Goal: Find specific page/section: Find specific page/section

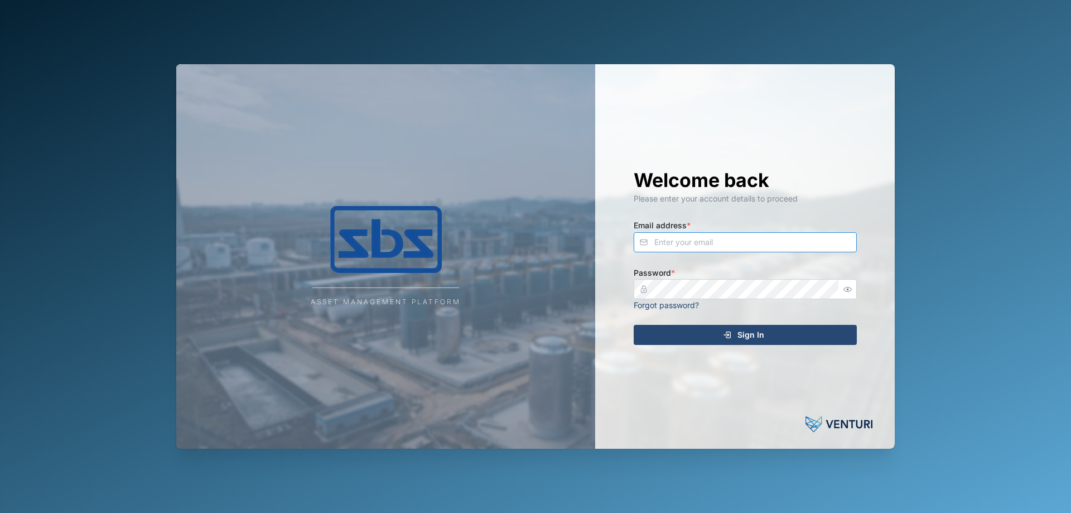
drag, startPoint x: 0, startPoint y: 0, endPoint x: 676, endPoint y: 241, distance: 717.9
click at [676, 241] on input "Email address *" at bounding box center [745, 242] width 223 height 20
type input "[PERSON_NAME][EMAIL_ADDRESS][DOMAIN_NAME]"
click at [657, 332] on div "Sign In" at bounding box center [743, 334] width 205 height 19
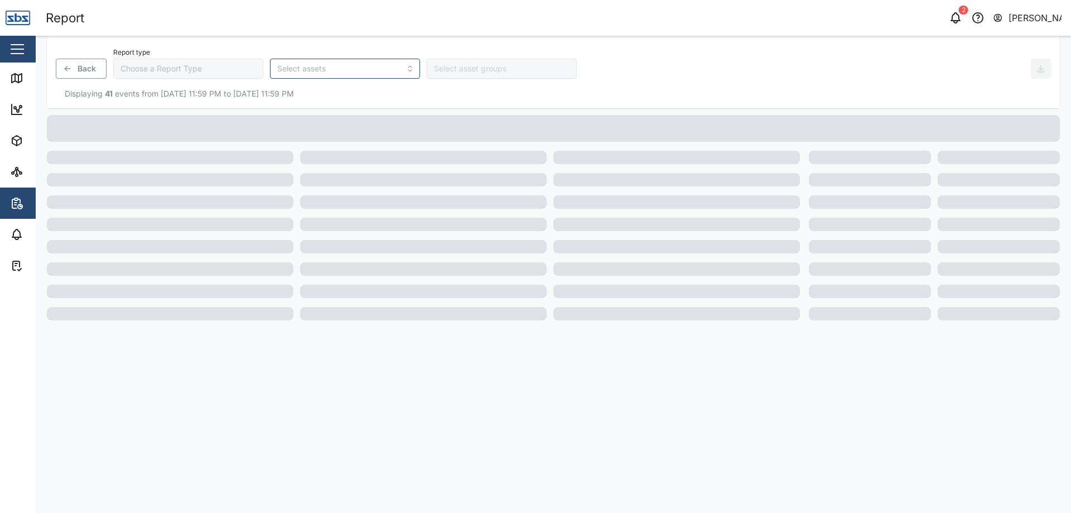
type input "Trip History"
click at [31, 74] on div "Map" at bounding box center [41, 78] width 25 height 12
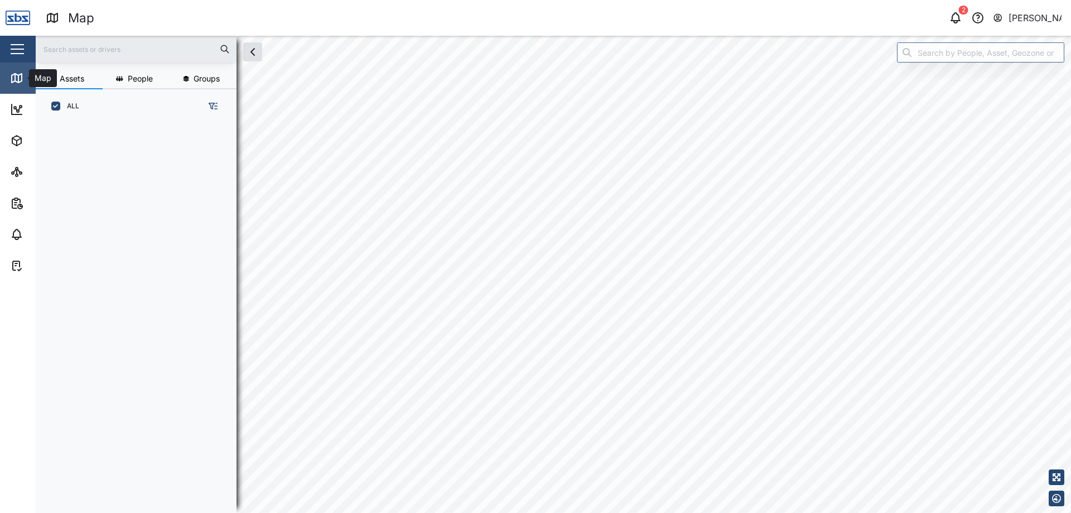
scroll to position [376, 175]
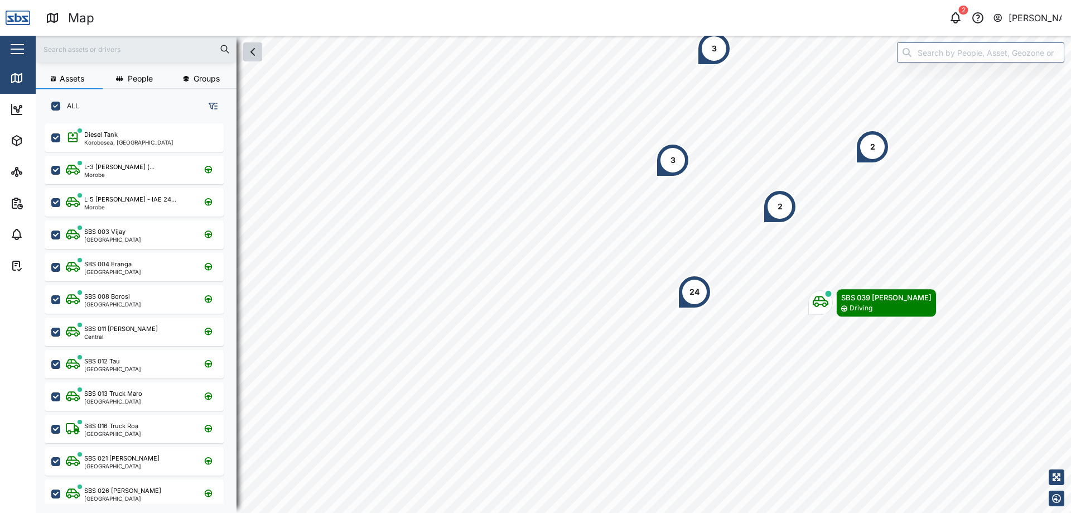
click at [257, 59] on button "button" at bounding box center [252, 51] width 19 height 19
